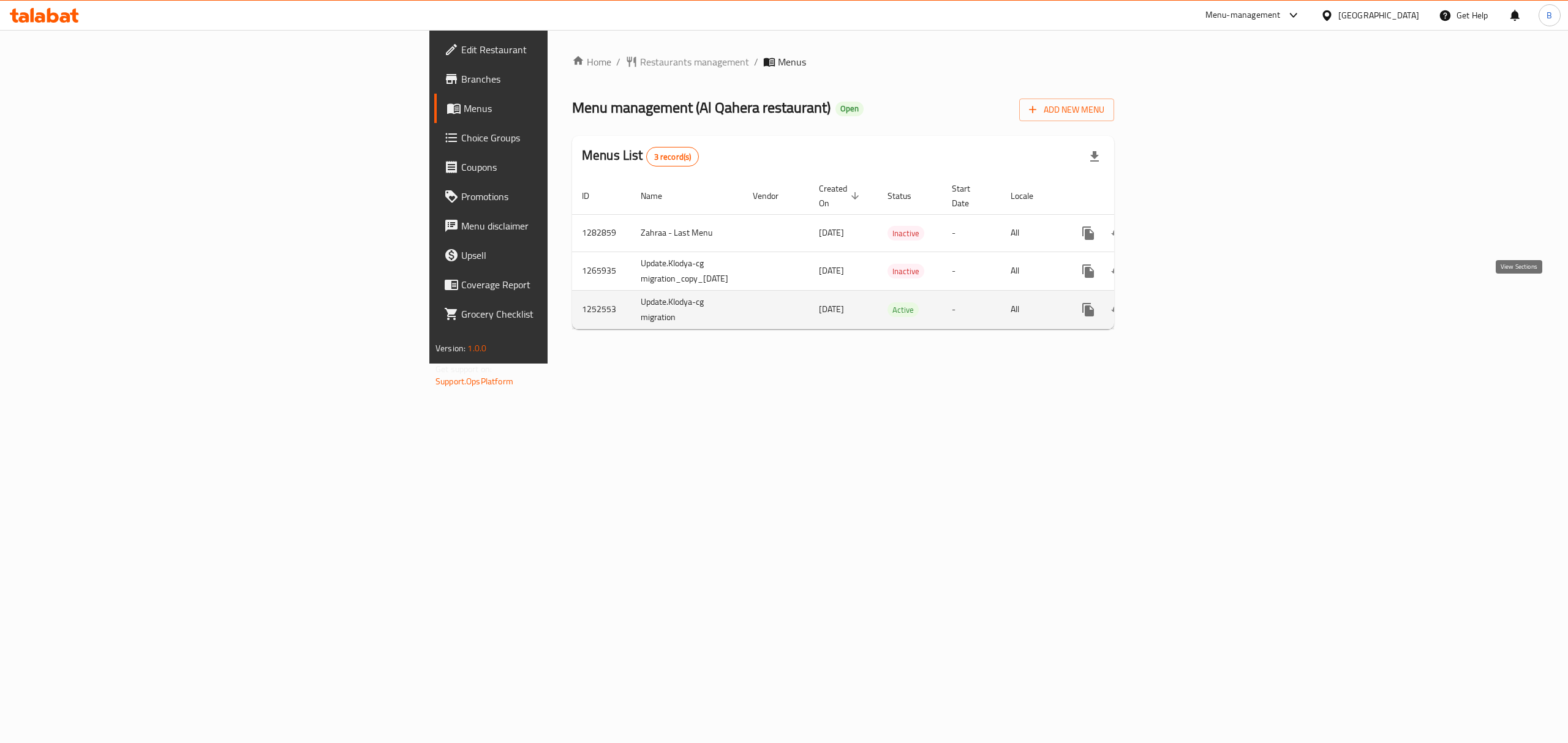
click at [1184, 304] on icon "enhanced table" at bounding box center [1176, 309] width 15 height 15
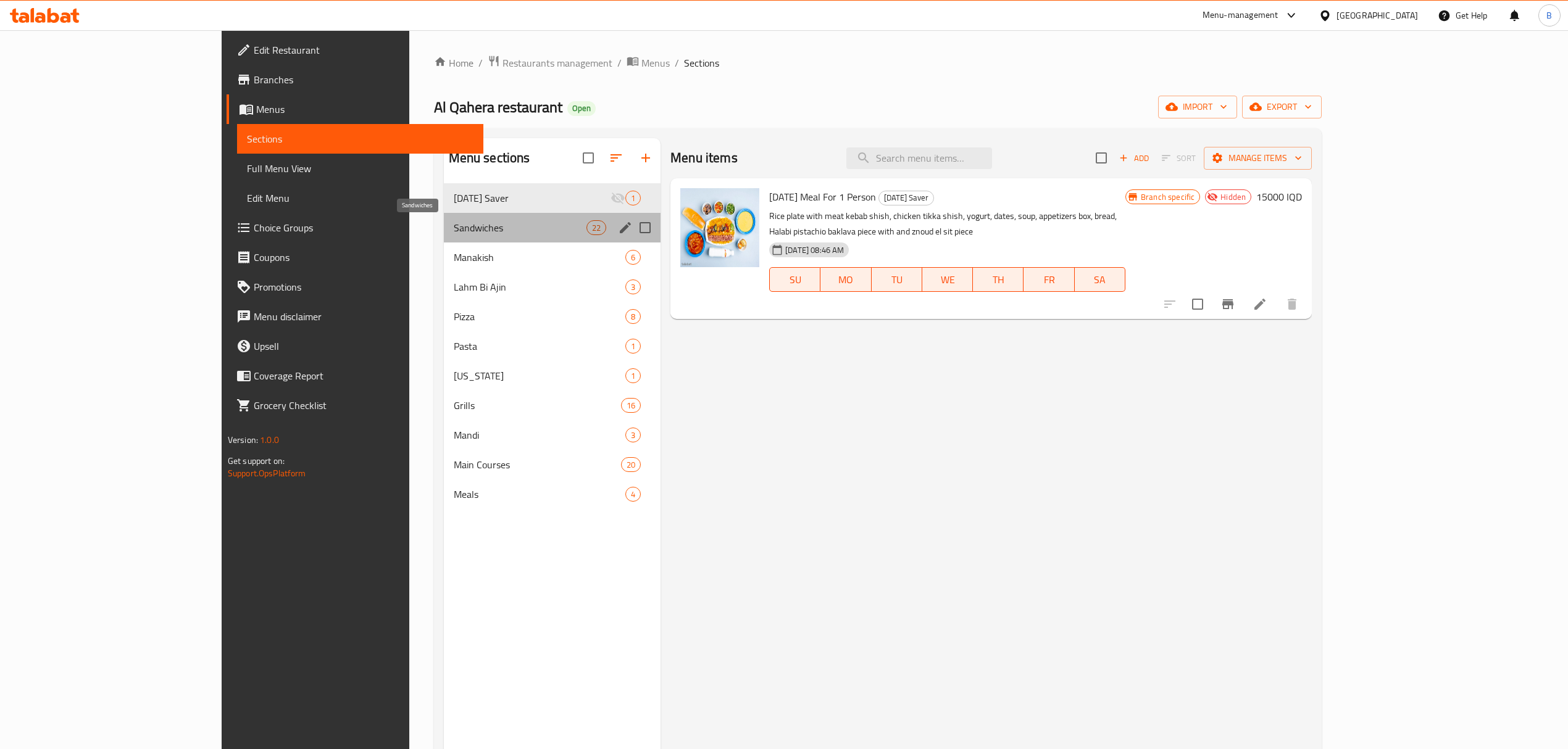
click at [454, 223] on span "Sandwiches" at bounding box center [520, 228] width 133 height 15
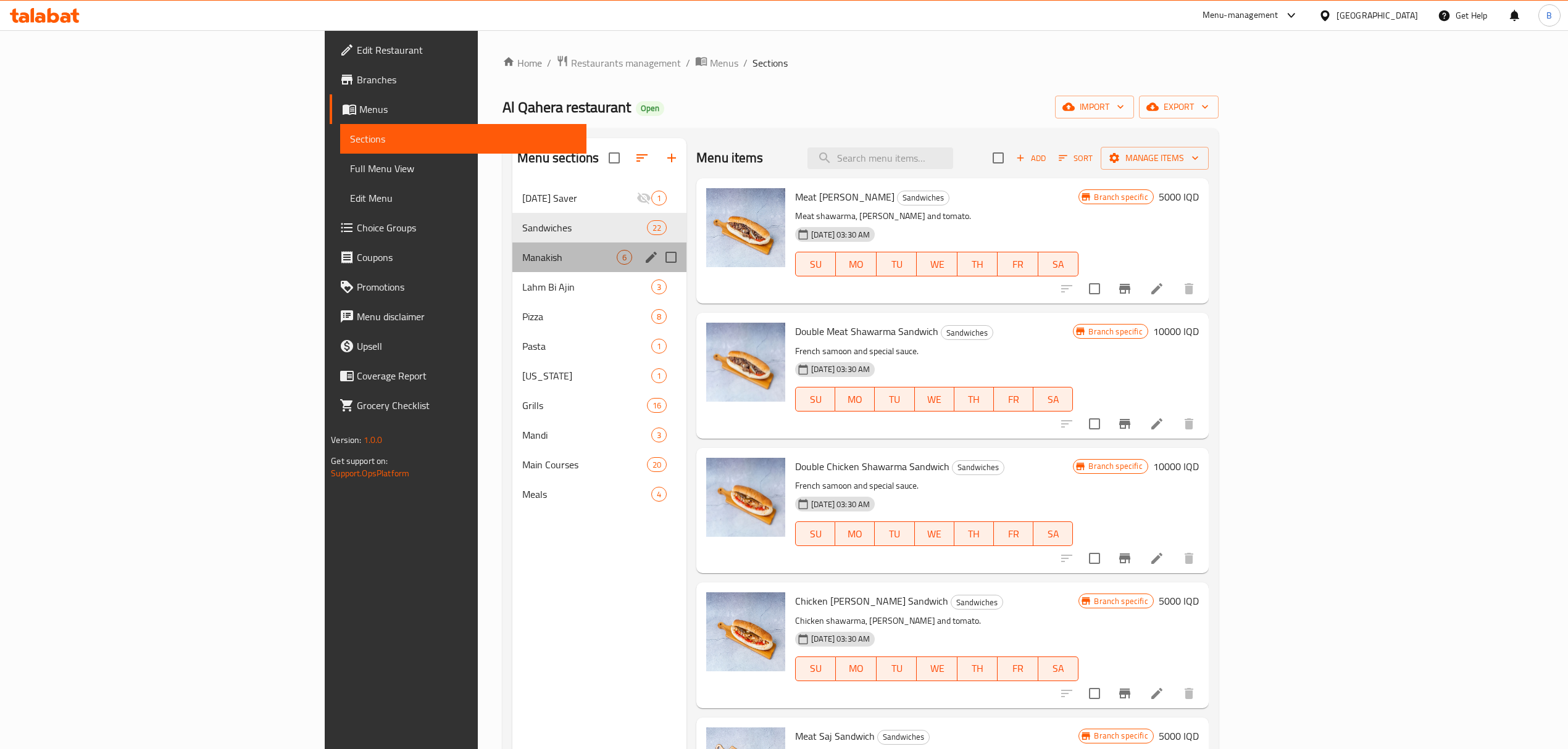
click at [512, 265] on div "Manakish 6" at bounding box center [599, 258] width 174 height 30
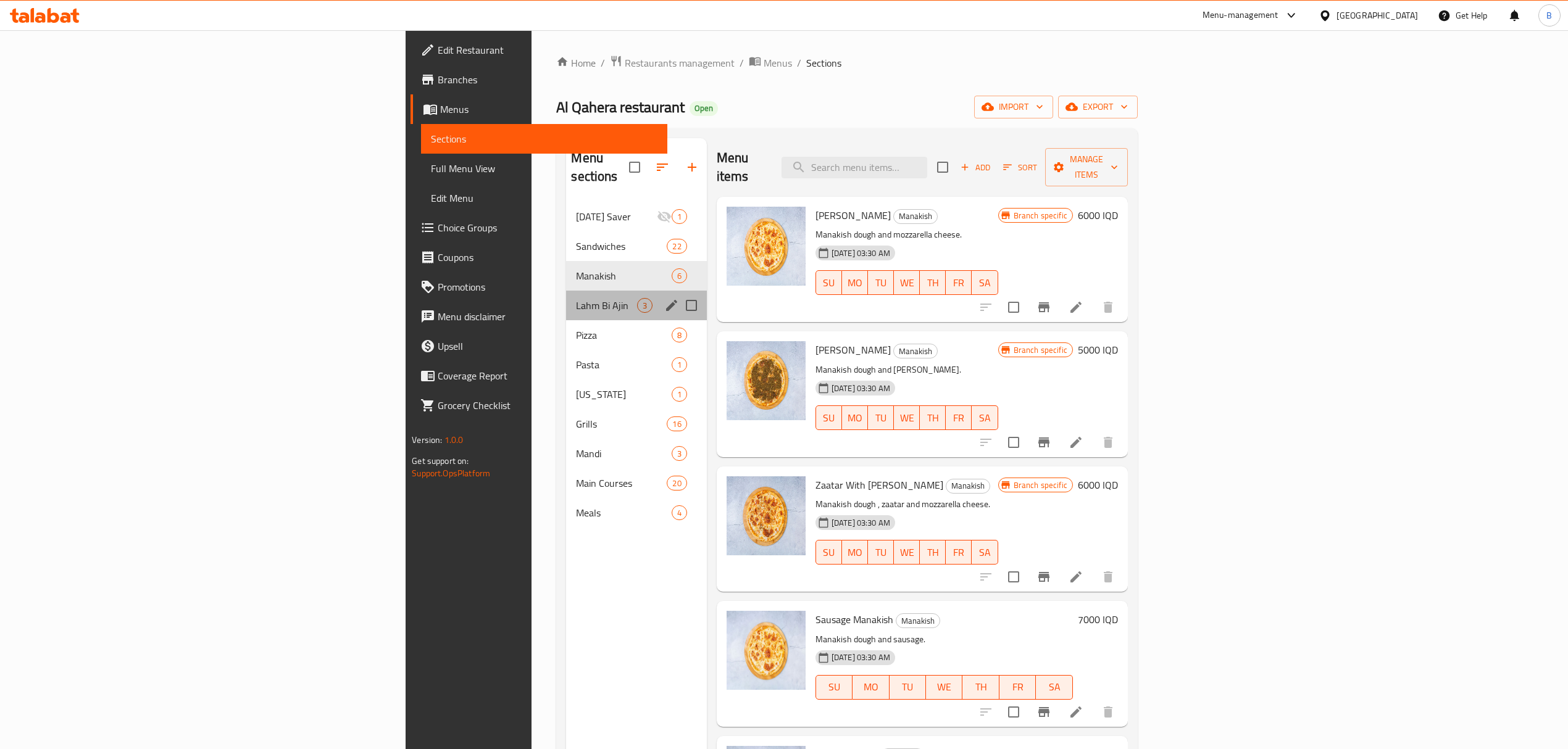
click at [566, 299] on div "Lahm Bi Ajin 3" at bounding box center [636, 305] width 140 height 30
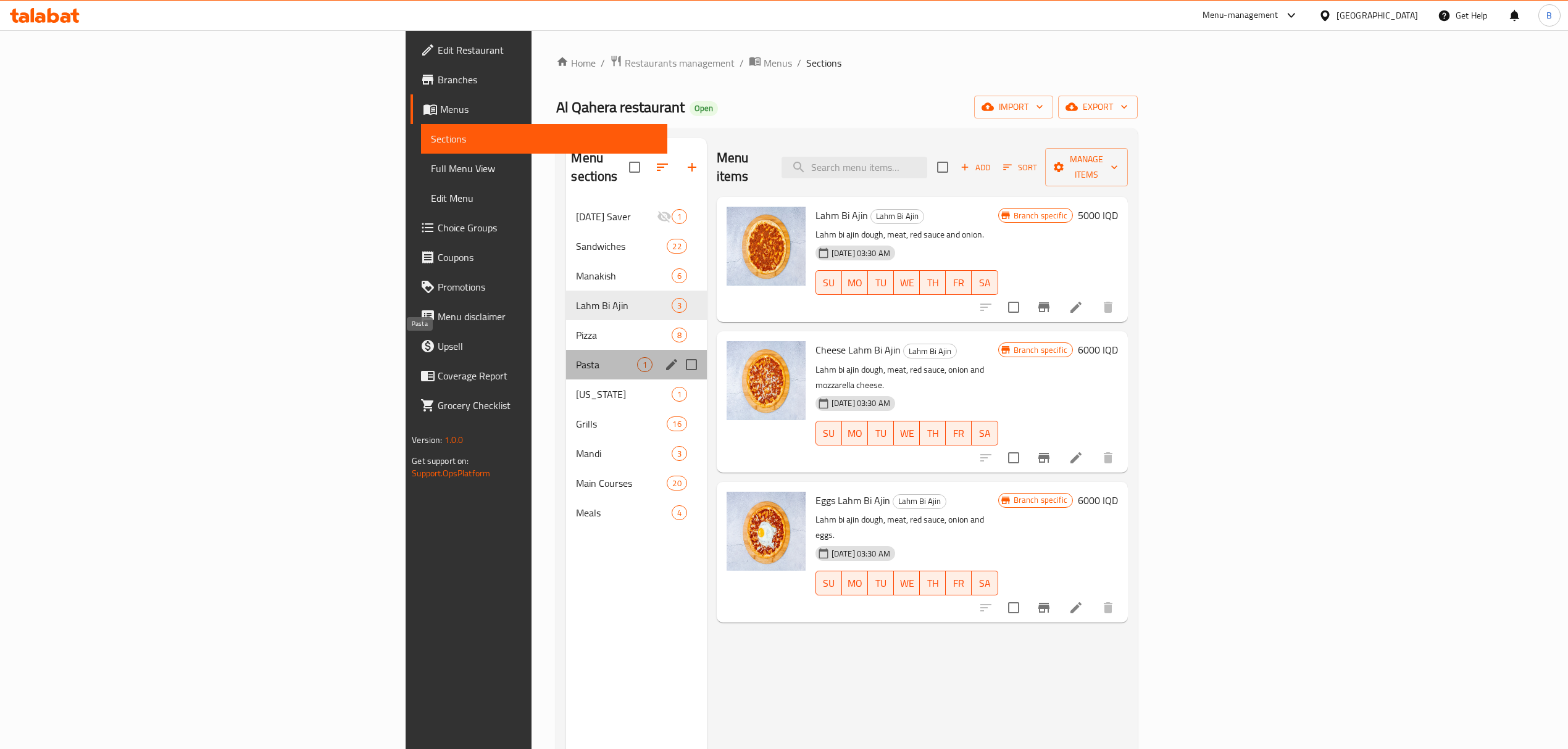
click at [576, 357] on span "Pasta" at bounding box center [605, 364] width 60 height 15
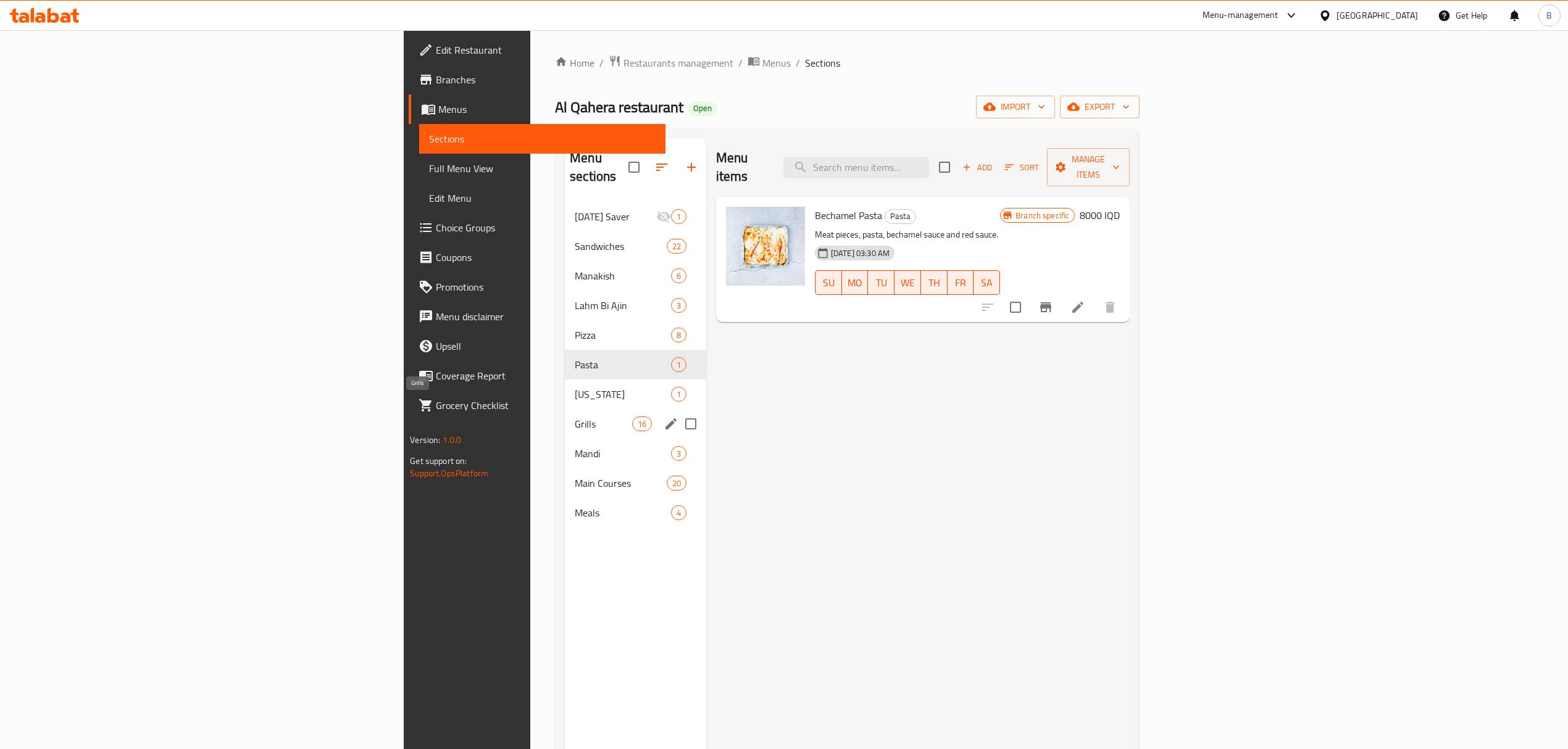
click at [575, 417] on span "Grills" at bounding box center [603, 424] width 57 height 15
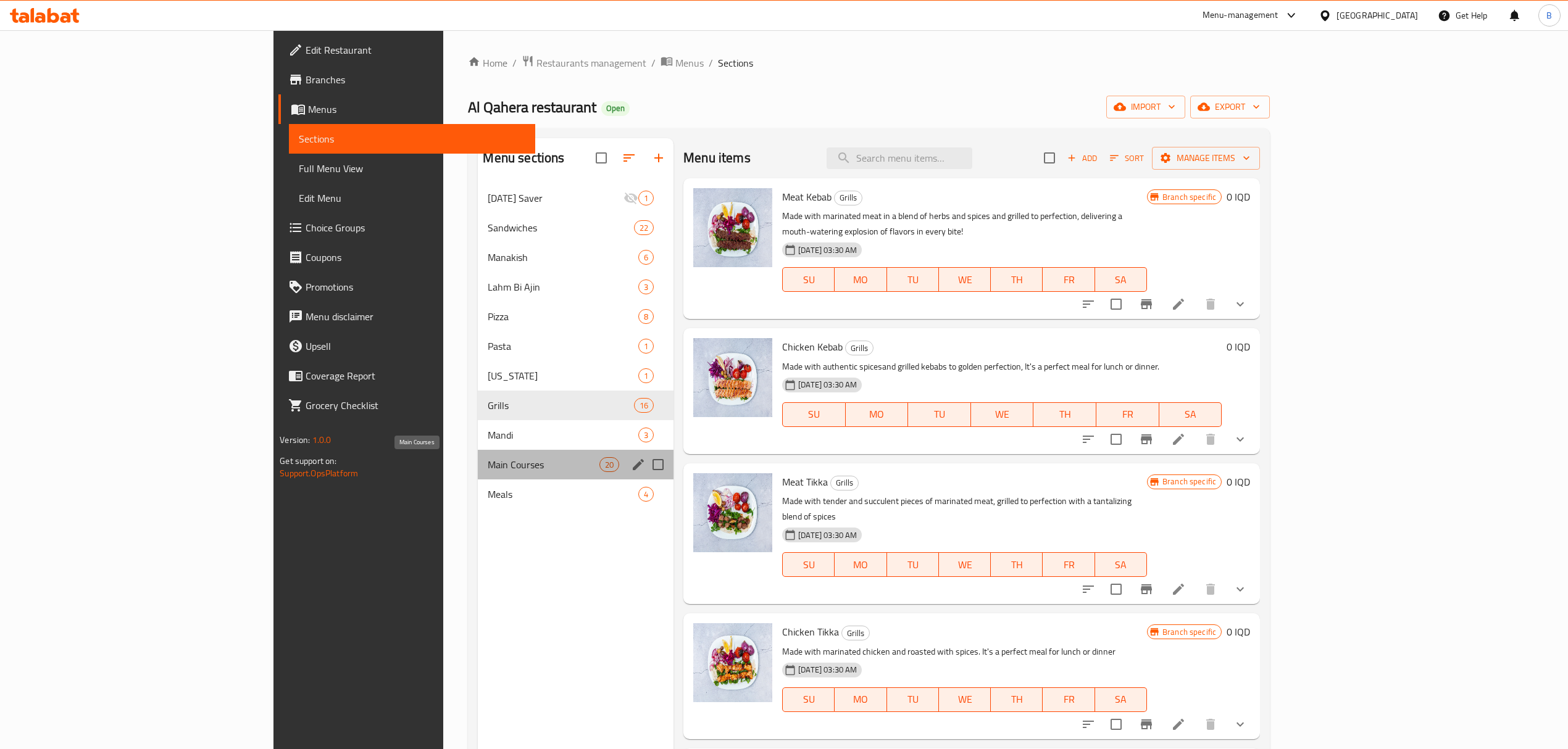
click at [488, 459] on span "Main Courses" at bounding box center [543, 465] width 111 height 15
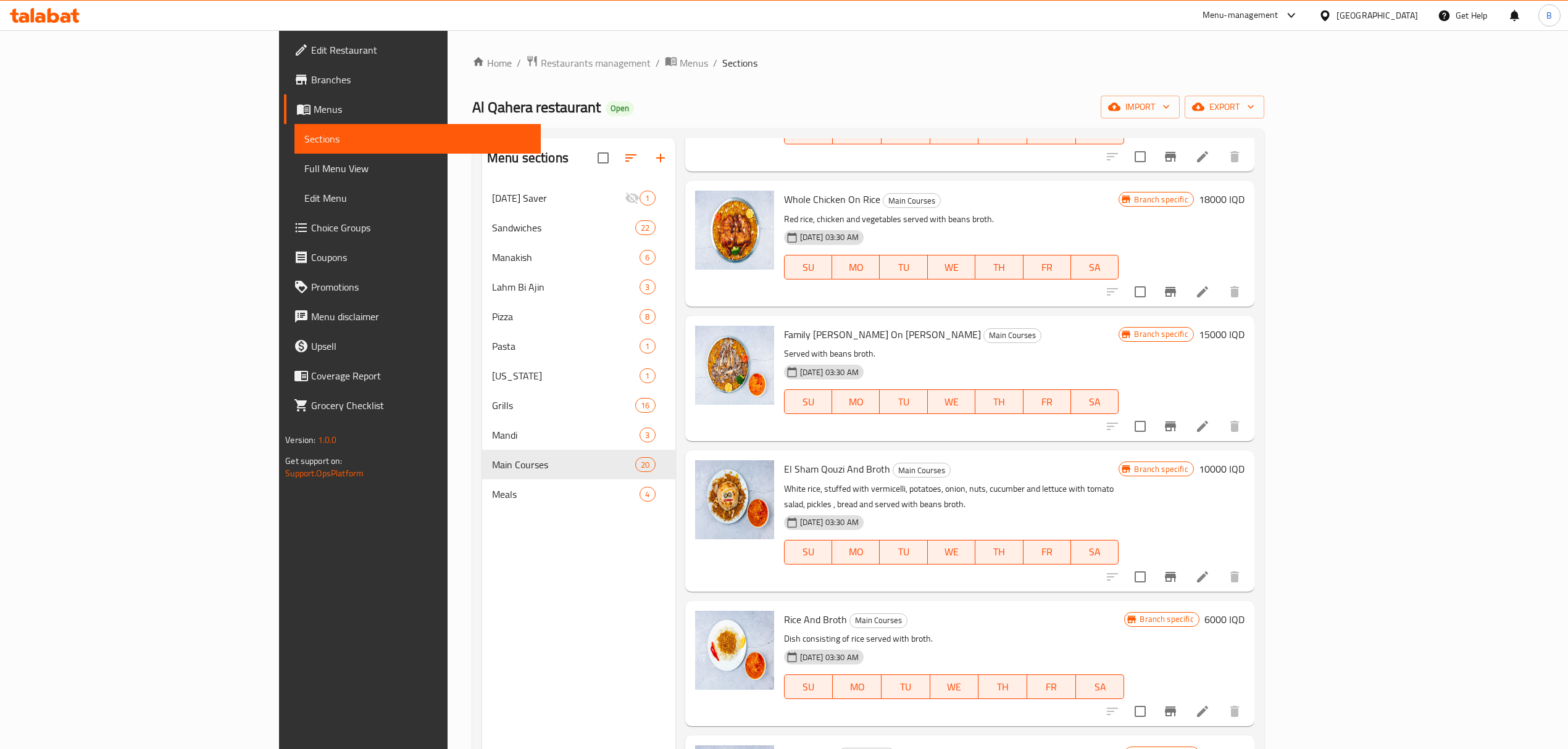
scroll to position [174, 0]
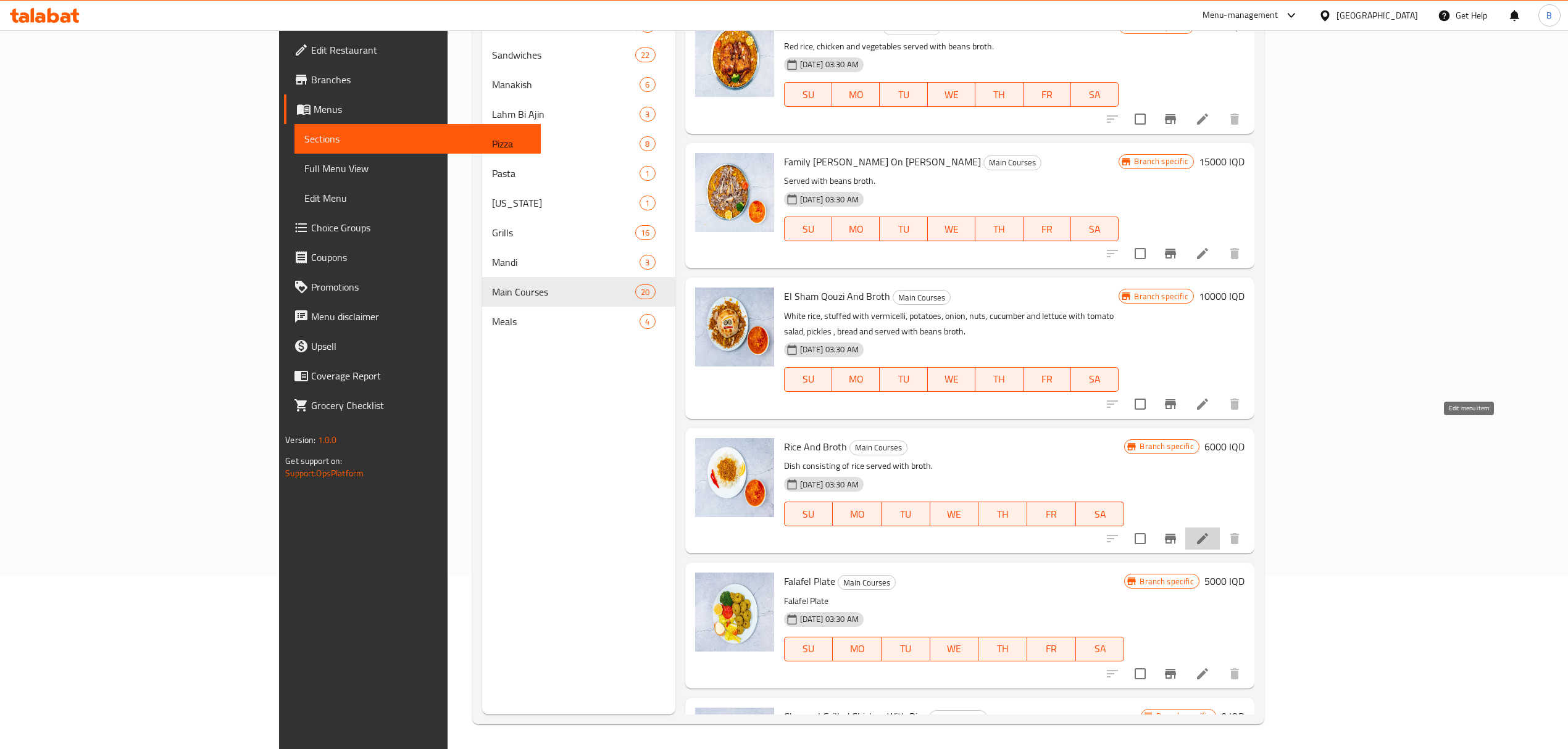
click at [1210, 532] on icon at bounding box center [1202, 539] width 15 height 15
